Goal: Task Accomplishment & Management: Manage account settings

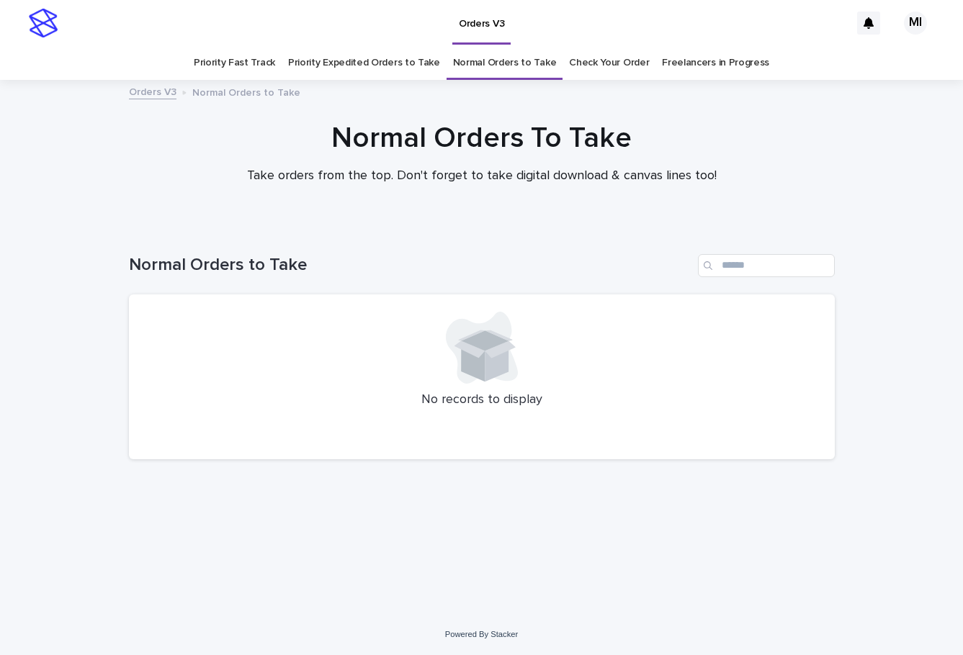
click at [344, 64] on link "Priority Expedited Orders to Take" at bounding box center [364, 63] width 152 height 34
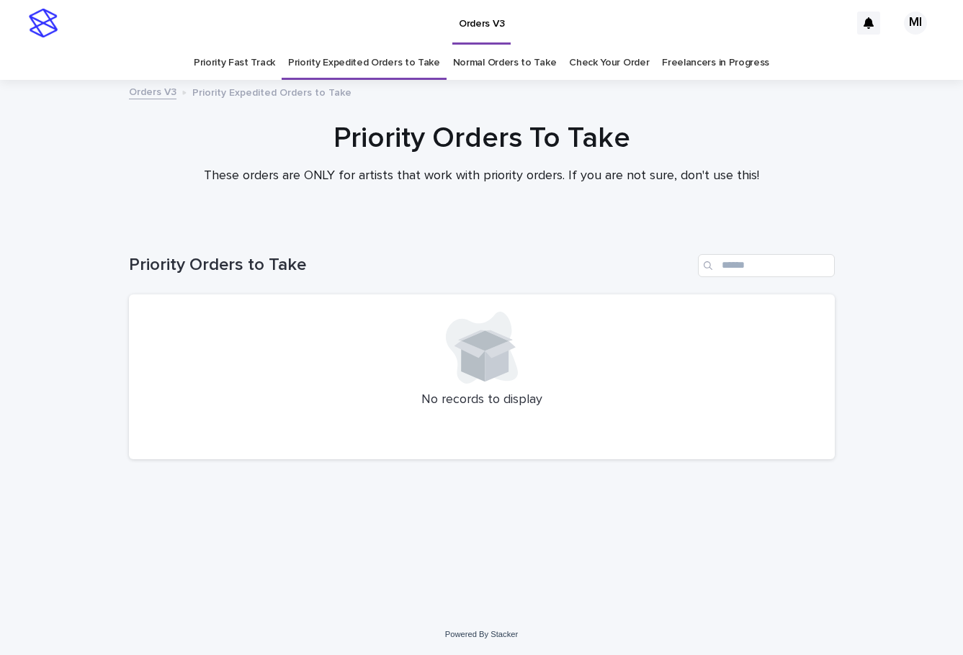
click at [256, 64] on link "Priority Fast Track" at bounding box center [234, 63] width 81 height 34
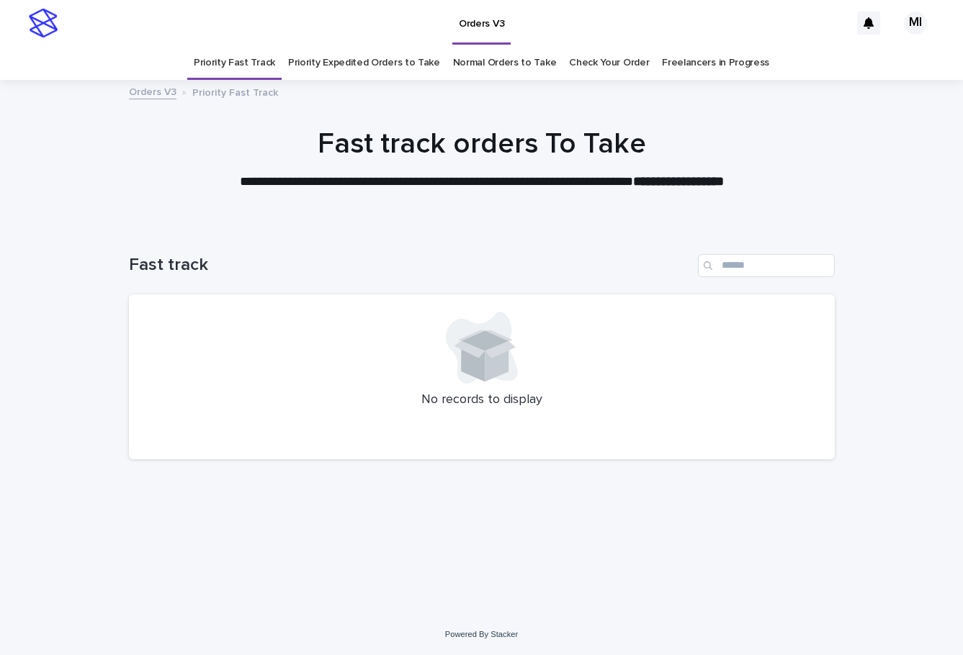
click at [605, 66] on link "Check Your Order" at bounding box center [609, 63] width 80 height 34
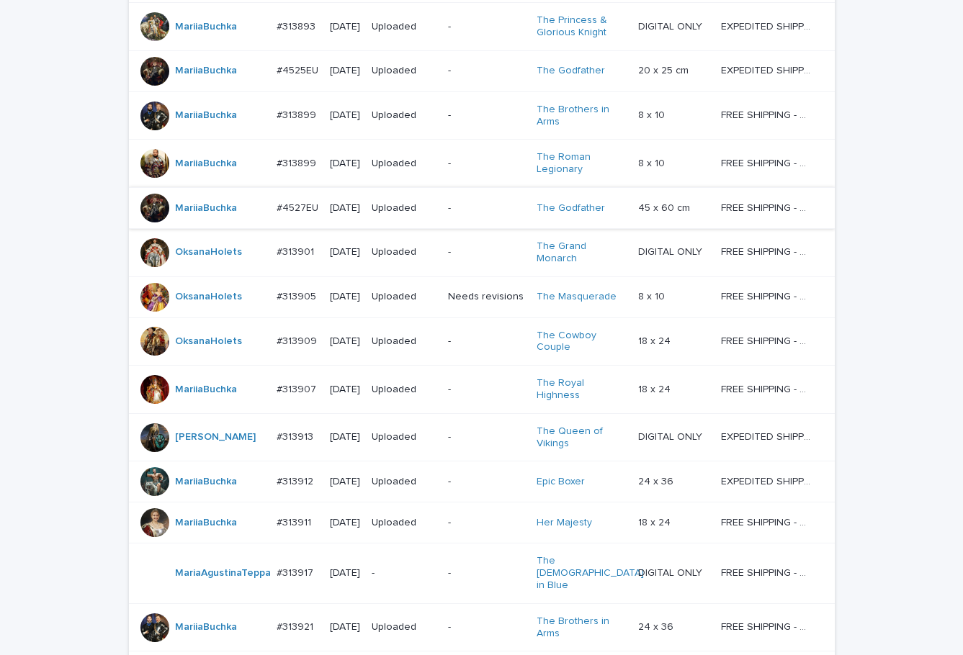
scroll to position [1259, 0]
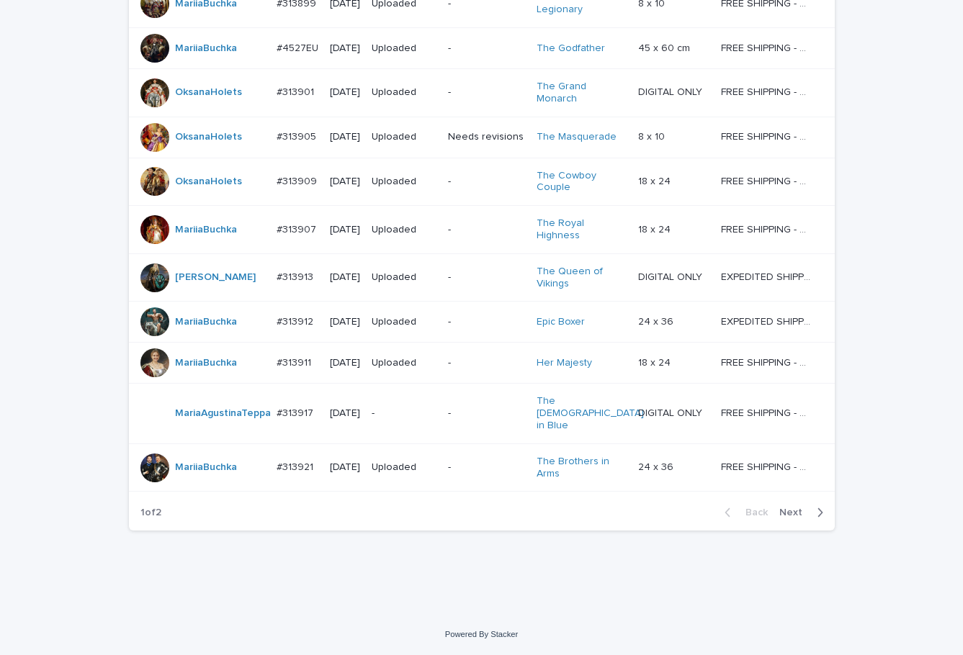
click at [784, 512] on span "Next" at bounding box center [795, 513] width 32 height 10
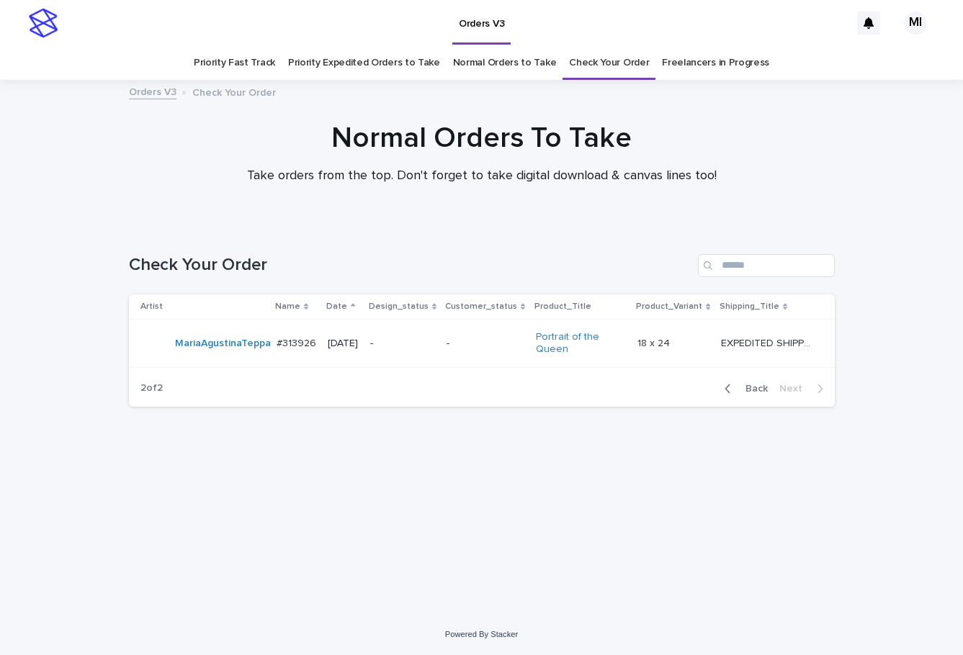
click at [761, 397] on div "Back Next" at bounding box center [774, 389] width 122 height 36
click at [758, 388] on span "Back" at bounding box center [752, 389] width 31 height 10
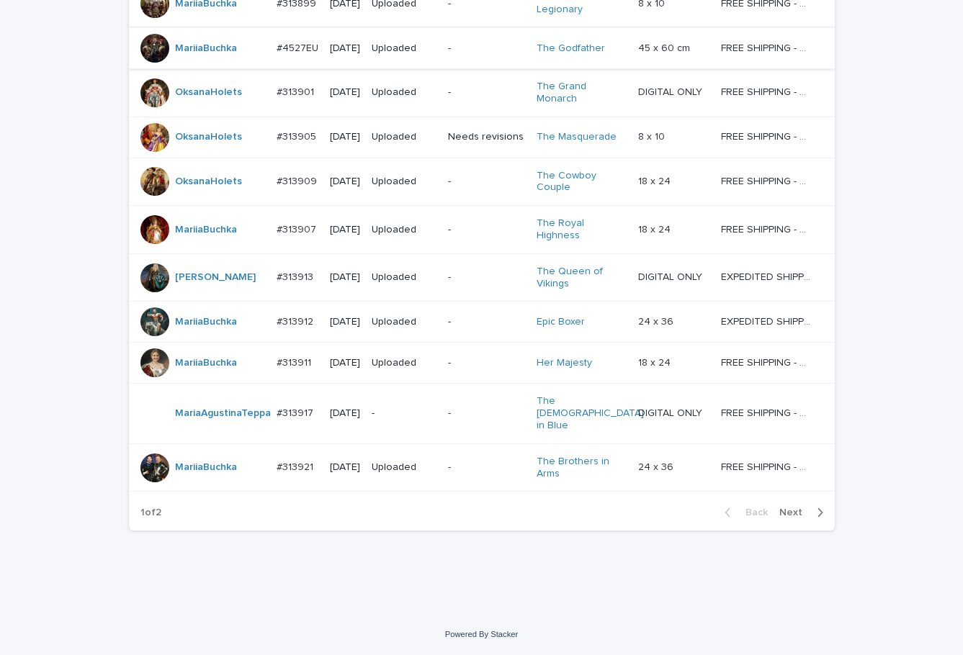
scroll to position [1259, 0]
drag, startPoint x: 797, startPoint y: 510, endPoint x: 750, endPoint y: 477, distance: 57.9
click at [796, 510] on span "Next" at bounding box center [795, 513] width 32 height 10
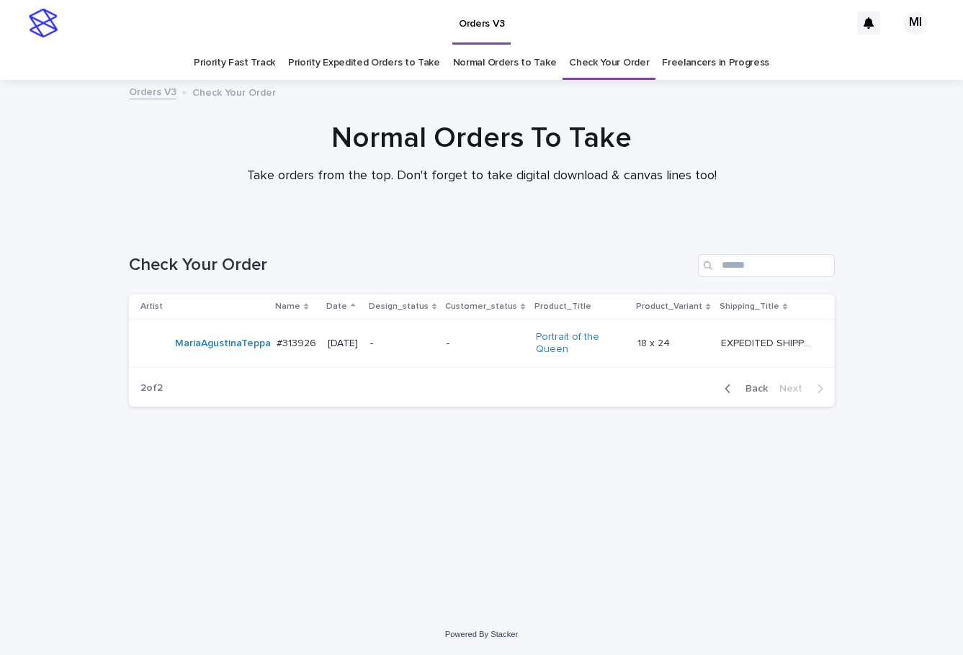
click at [385, 58] on link "Priority Expedited Orders to Take" at bounding box center [364, 63] width 152 height 34
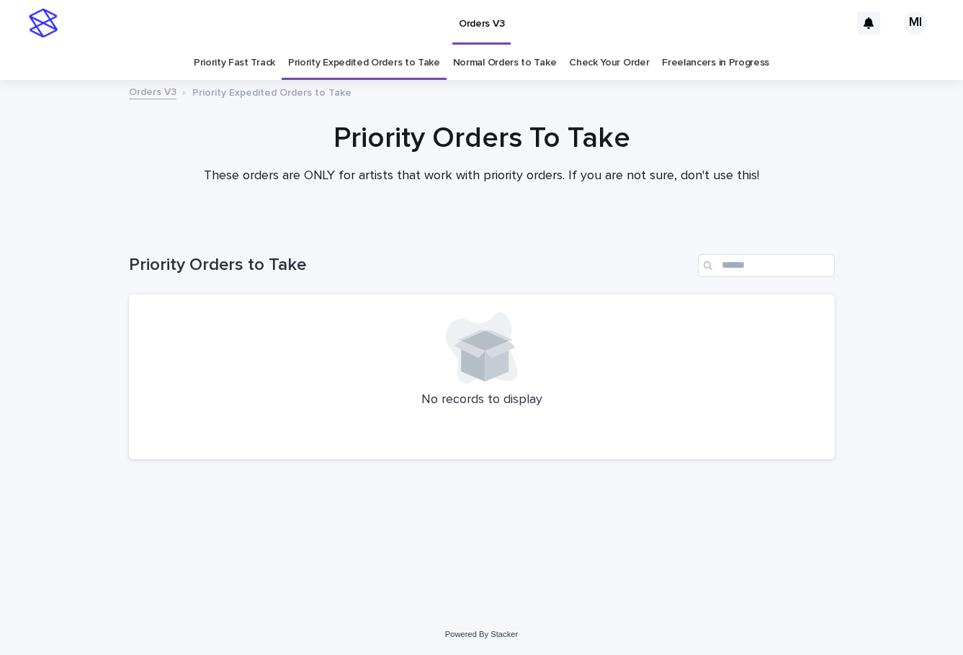
click at [590, 60] on link "Check Your Order" at bounding box center [609, 63] width 80 height 34
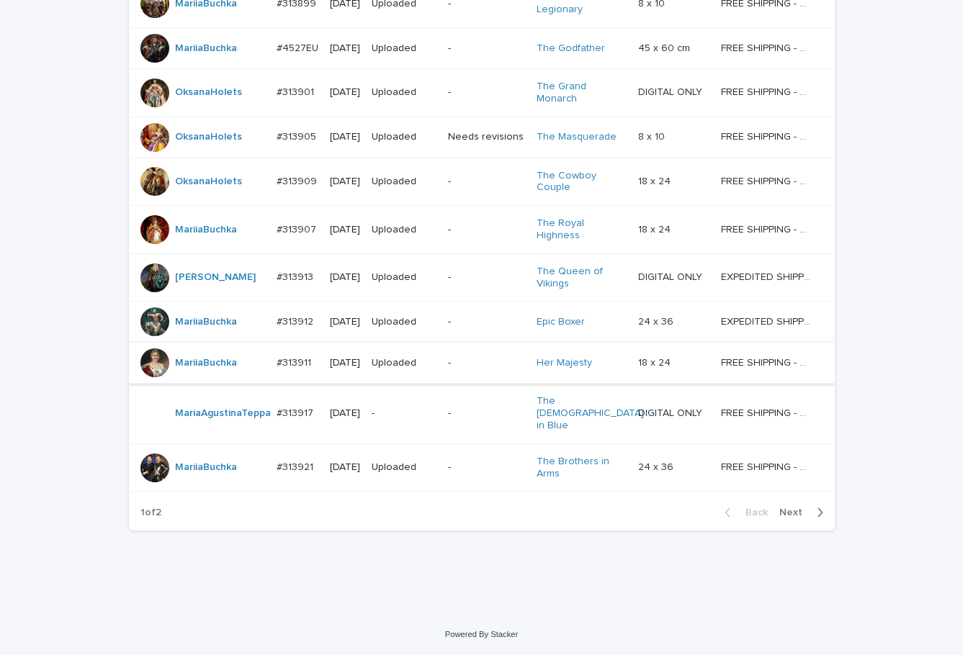
scroll to position [1259, 0]
click at [779, 513] on span "Next" at bounding box center [795, 513] width 32 height 10
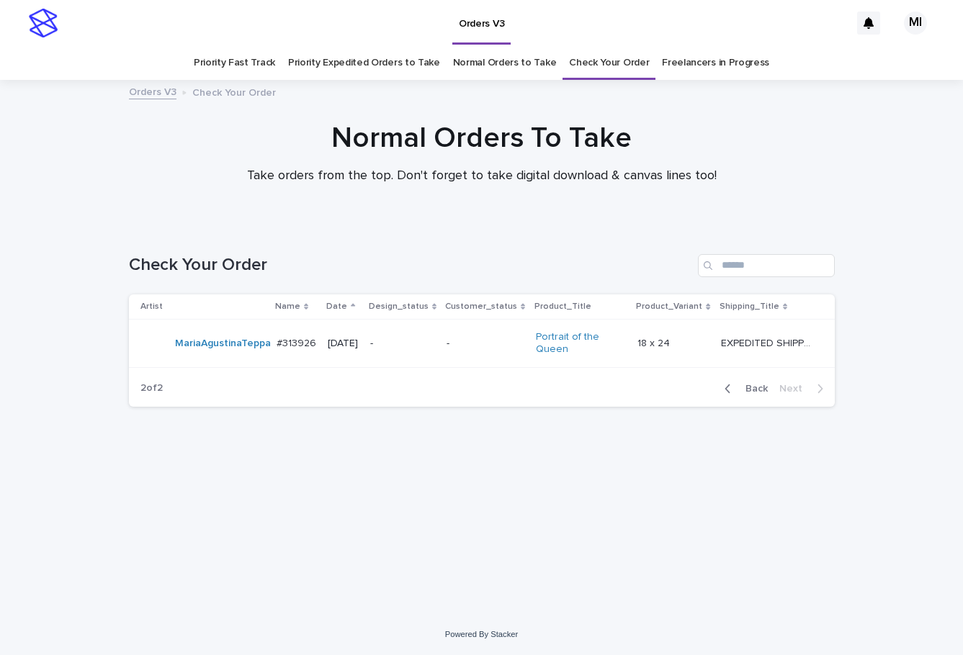
click at [275, 68] on link "Priority Fast Track" at bounding box center [234, 63] width 81 height 34
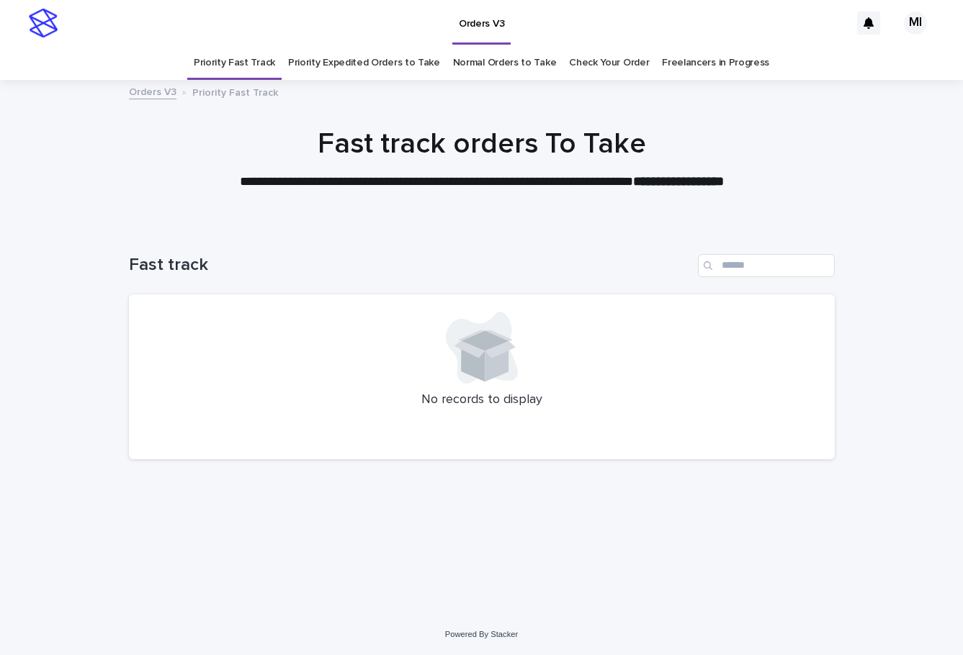
click at [361, 72] on link "Priority Expedited Orders to Take" at bounding box center [364, 63] width 152 height 34
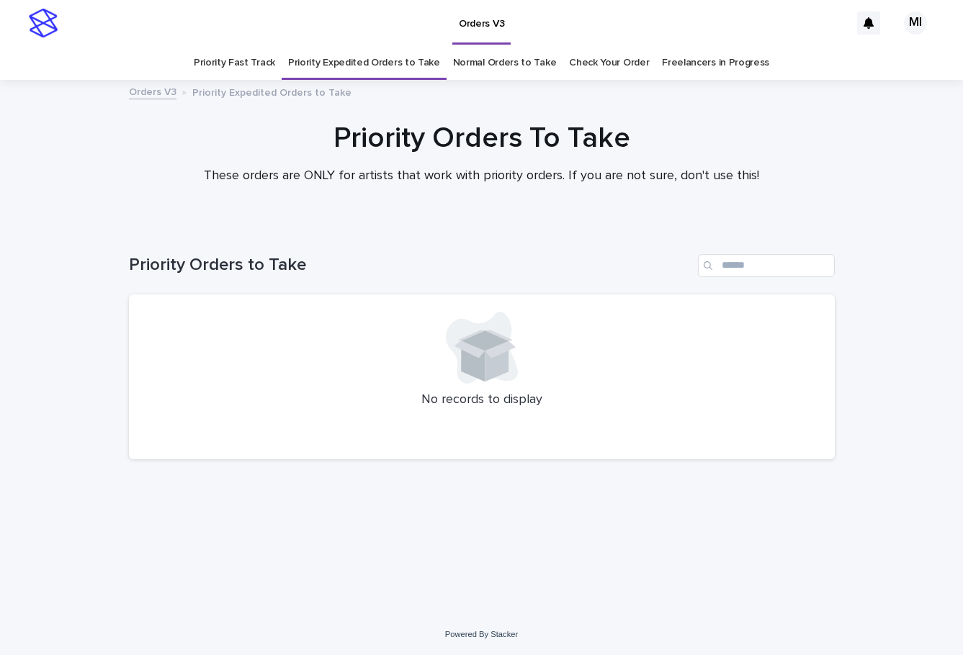
click at [247, 63] on link "Priority Fast Track" at bounding box center [234, 63] width 81 height 34
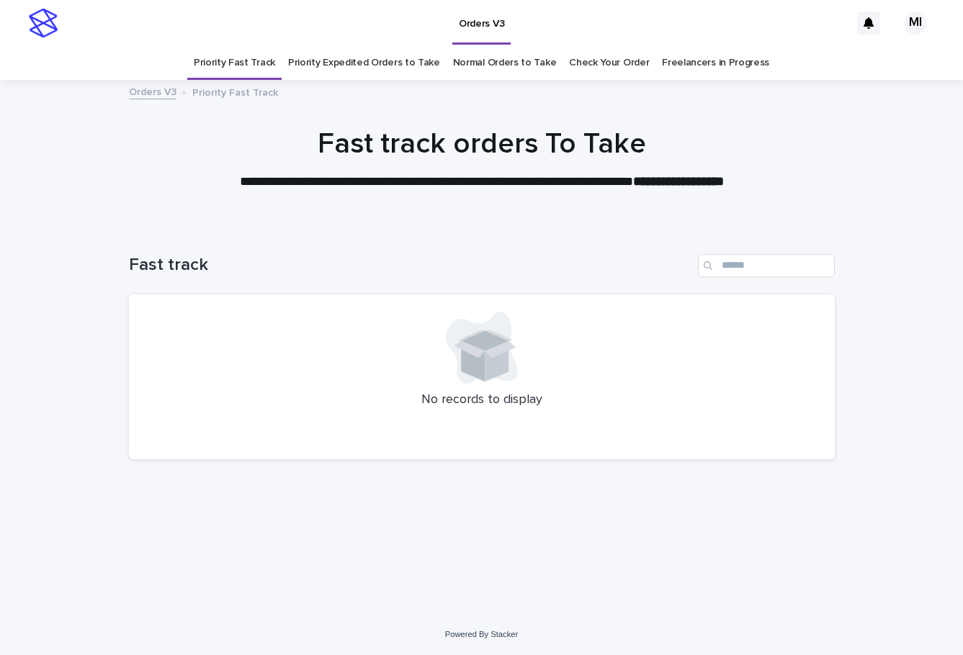
click at [489, 66] on link "Normal Orders to Take" at bounding box center [505, 63] width 104 height 34
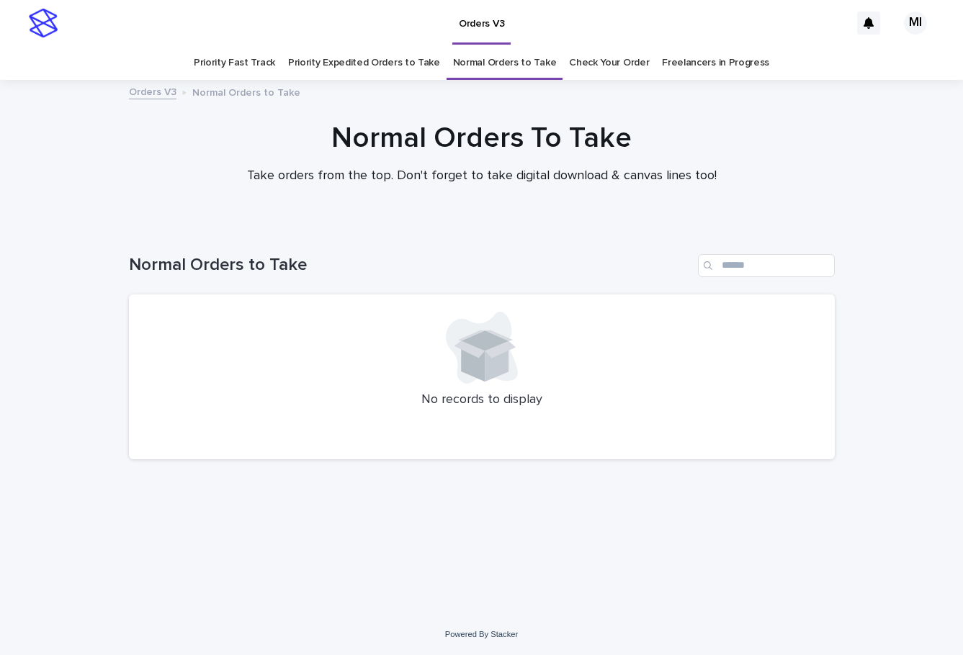
click at [618, 66] on link "Check Your Order" at bounding box center [609, 63] width 80 height 34
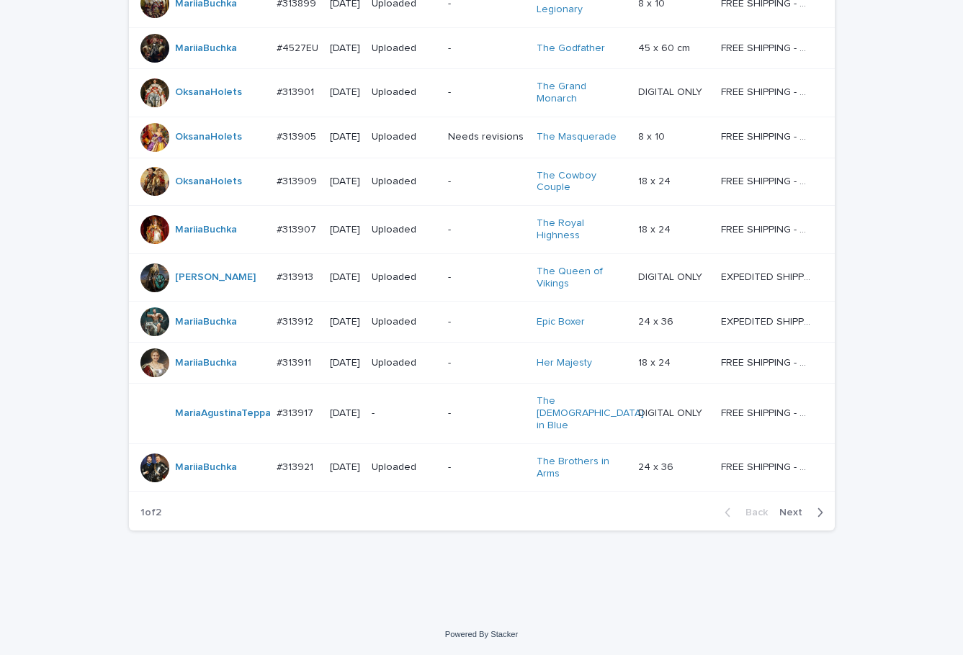
scroll to position [1259, 0]
click at [794, 511] on span "Next" at bounding box center [795, 513] width 32 height 10
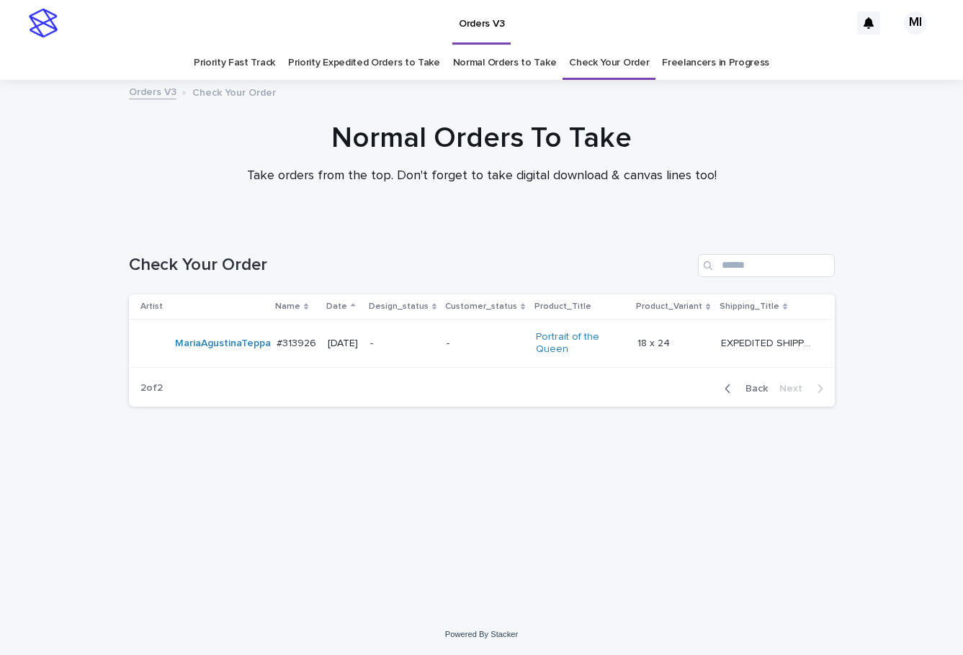
click at [356, 71] on link "Priority Expedited Orders to Take" at bounding box center [364, 63] width 152 height 34
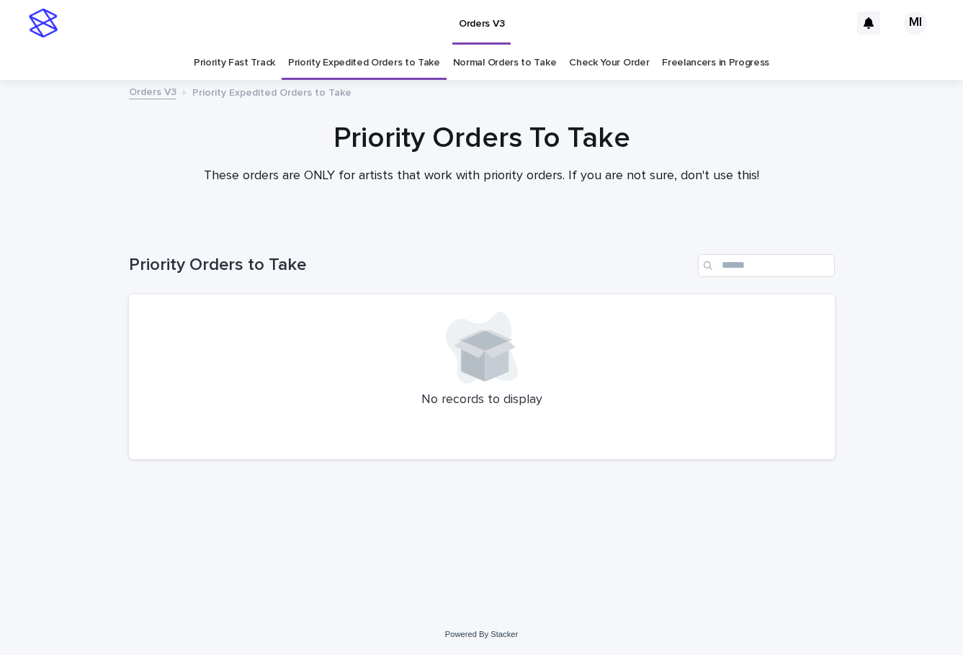
drag, startPoint x: 868, startPoint y: 302, endPoint x: 809, endPoint y: 309, distance: 59.5
click at [868, 300] on div "Loading... Saving… Loading... Saving… Priority Orders to Take No records to dis…" at bounding box center [481, 419] width 963 height 389
click at [575, 25] on div "Orders V3" at bounding box center [457, 23] width 785 height 46
click at [595, 66] on link "Check Your Order" at bounding box center [609, 63] width 80 height 34
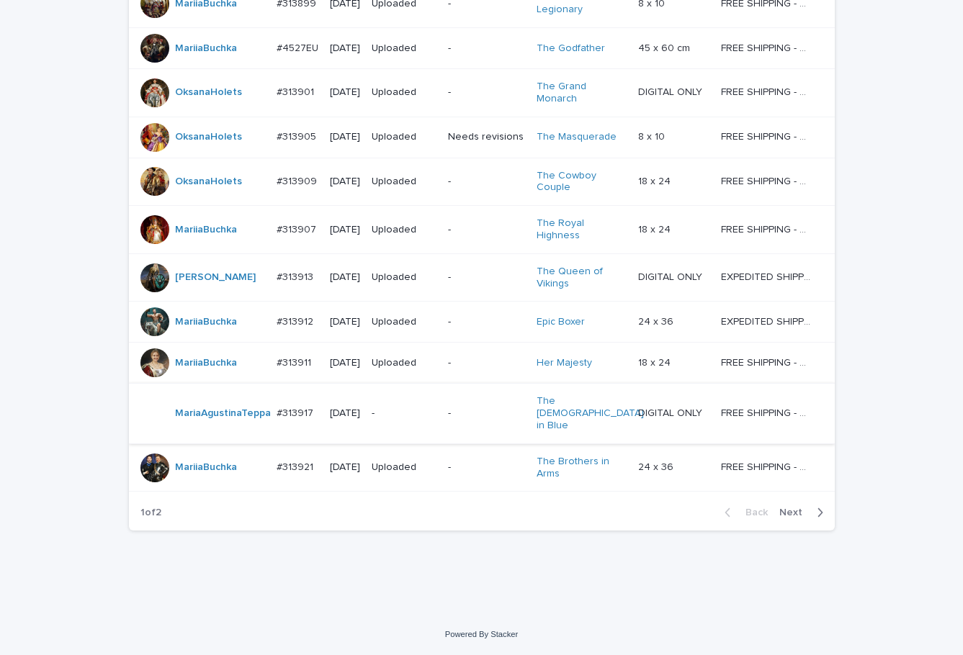
scroll to position [1259, 0]
click at [792, 511] on span "Next" at bounding box center [795, 513] width 32 height 10
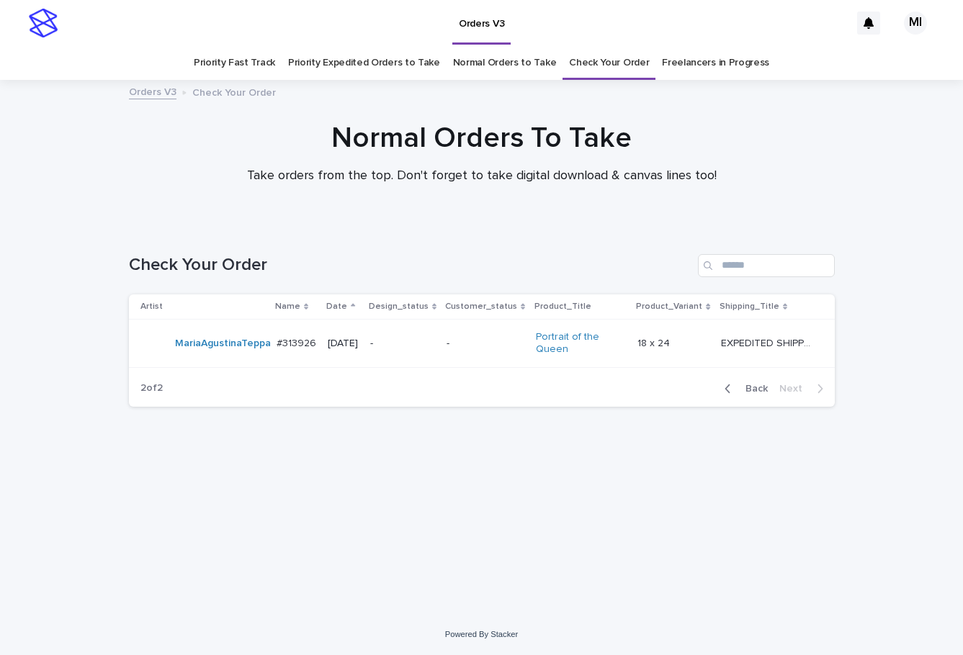
click at [339, 69] on link "Priority Expedited Orders to Take" at bounding box center [364, 63] width 152 height 34
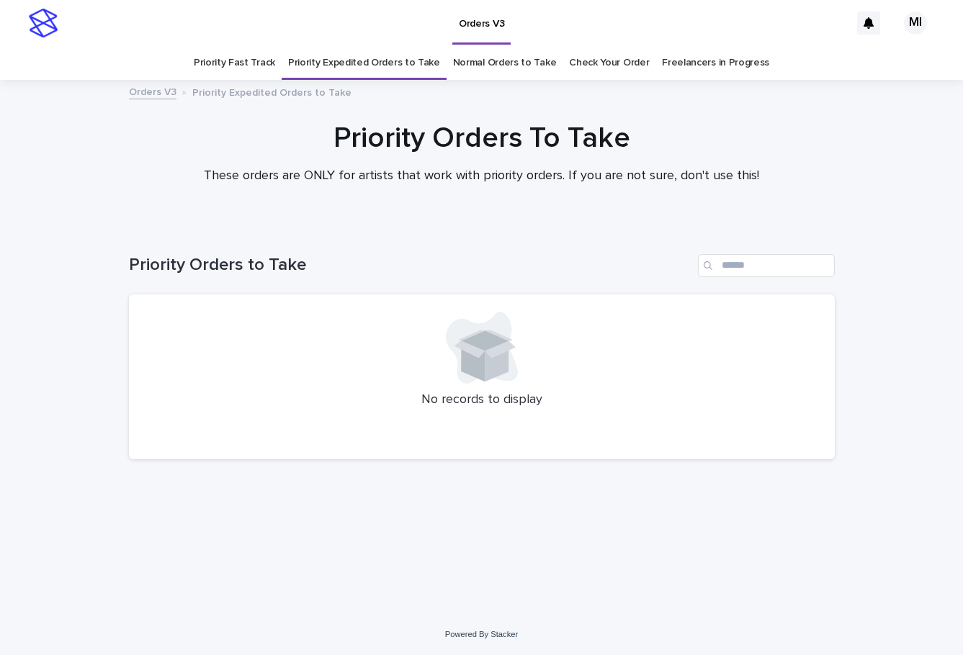
click at [866, 379] on div "Loading... Saving… Loading... Saving… Priority Orders to Take No records to dis…" at bounding box center [481, 419] width 963 height 389
click at [862, 300] on div "Loading... Saving… Loading... Saving… Priority Orders to Take No records to dis…" at bounding box center [481, 419] width 963 height 389
click at [244, 67] on link "Priority Fast Track" at bounding box center [234, 63] width 81 height 34
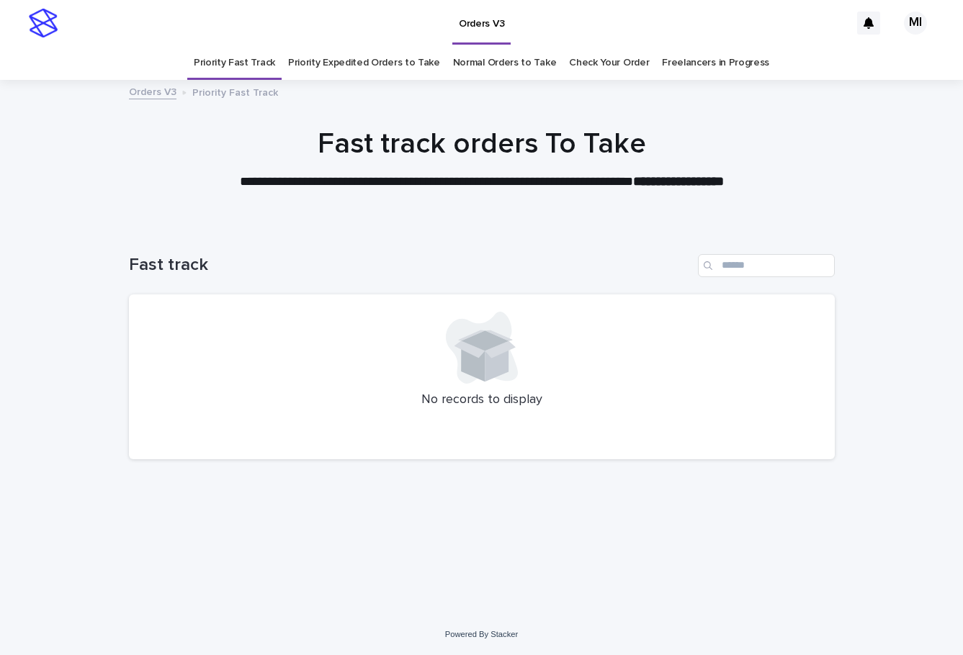
click at [485, 67] on link "Normal Orders to Take" at bounding box center [505, 63] width 104 height 34
